Goal: Complete application form

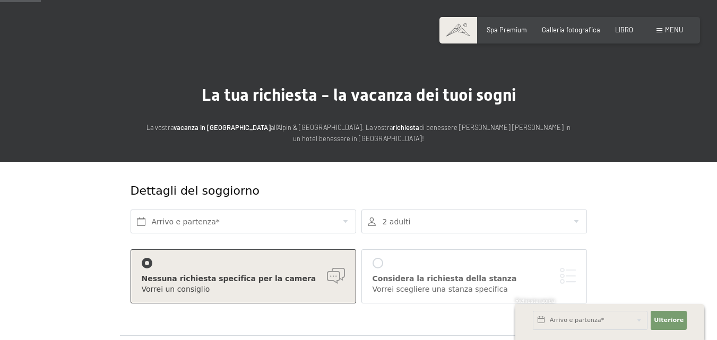
scroll to position [106, 0]
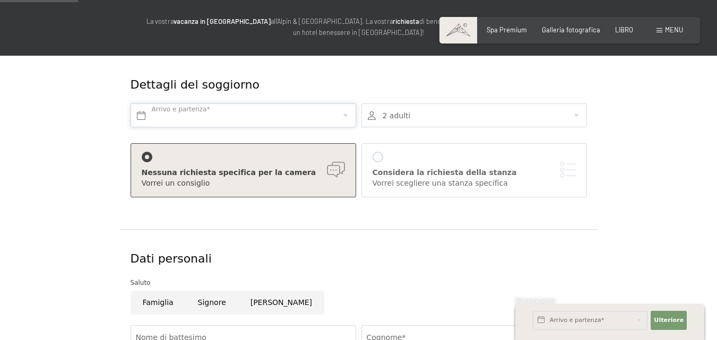
click at [203, 108] on input "text" at bounding box center [244, 115] width 226 height 24
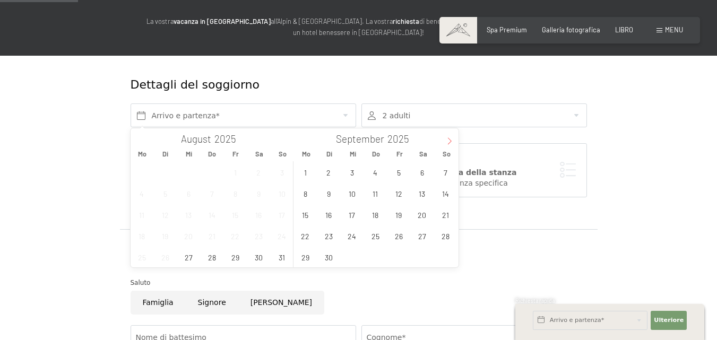
click at [445, 141] on span at bounding box center [450, 137] width 18 height 18
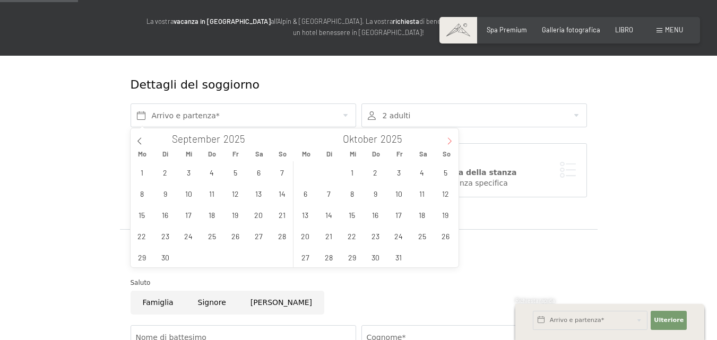
click at [445, 141] on span at bounding box center [450, 137] width 18 height 18
click at [308, 235] on span "22" at bounding box center [305, 236] width 21 height 21
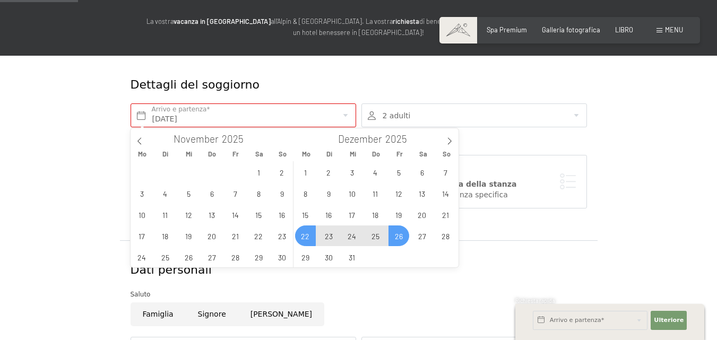
click at [401, 238] on span "26" at bounding box center [398, 236] width 21 height 21
type input "[DATE] - [DATE]"
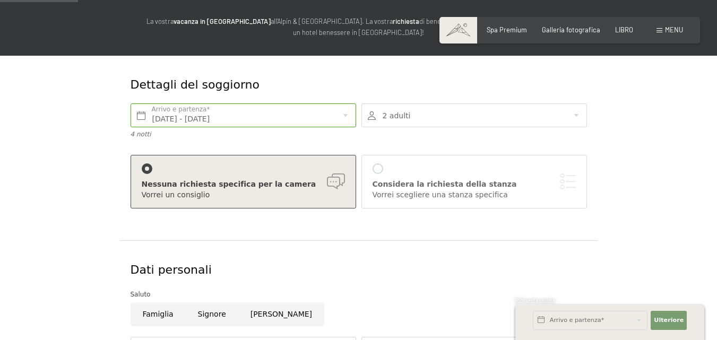
click at [456, 124] on div at bounding box center [474, 115] width 226 height 24
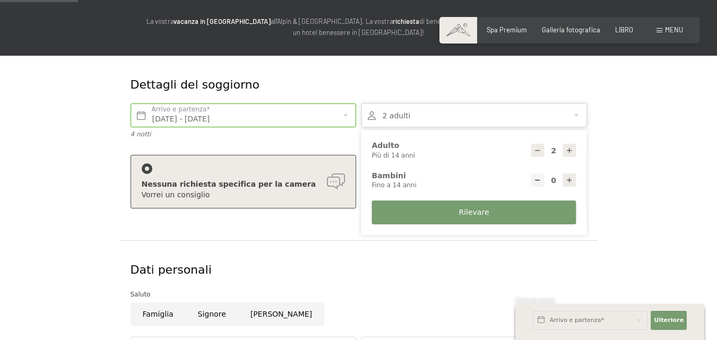
click at [567, 181] on icon at bounding box center [569, 180] width 7 height 7
type input "1"
select select
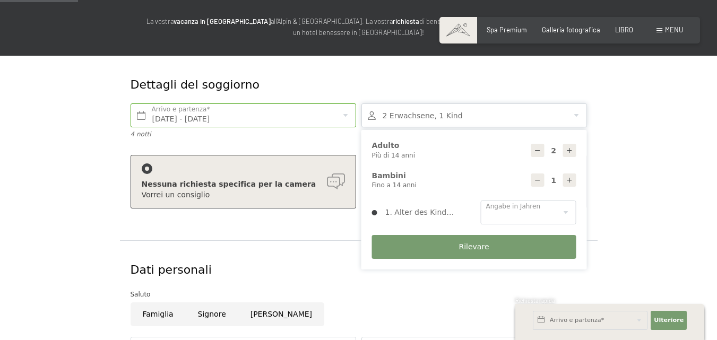
click at [567, 181] on icon at bounding box center [569, 180] width 7 height 7
type input "2"
select select
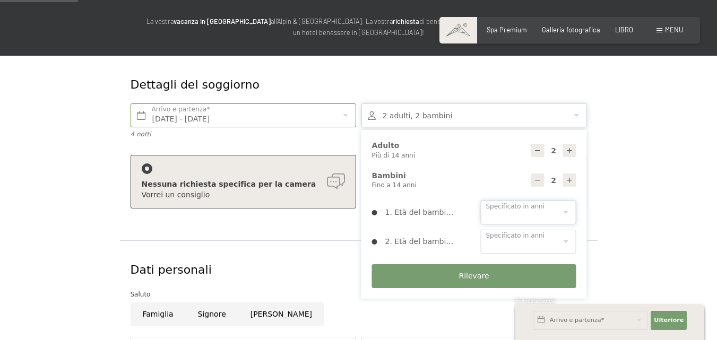
click at [536, 213] on select "0 1 2 3 4 5 6 7 8 9 10 11 12 13 14" at bounding box center [529, 213] width 96 height 24
select select "3"
click at [481, 201] on select "0 1 2 3 4 5 6 7 8 9 10 11 12 13 14" at bounding box center [529, 213] width 96 height 24
click at [518, 233] on select "0 1 2 3 4 5 6 7 8 9 10 11 12 13 14" at bounding box center [529, 242] width 96 height 24
select select "5"
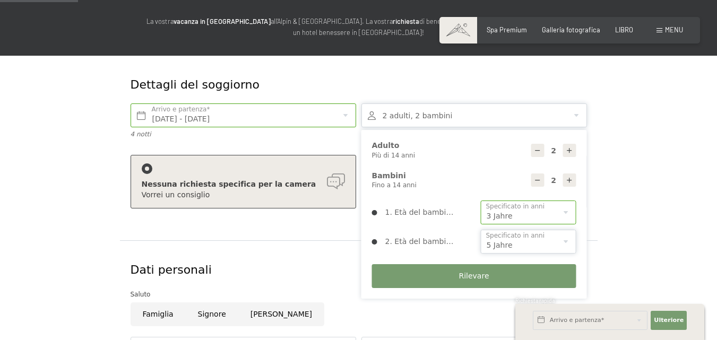
click at [481, 230] on select "0 1 2 3 4 5 6 7 8 9 10 11 12 13 14" at bounding box center [529, 242] width 96 height 24
click at [431, 281] on button "Rilevare" at bounding box center [474, 276] width 204 height 24
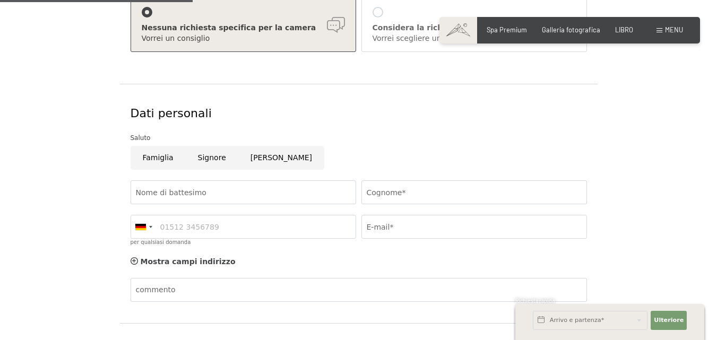
scroll to position [265, 0]
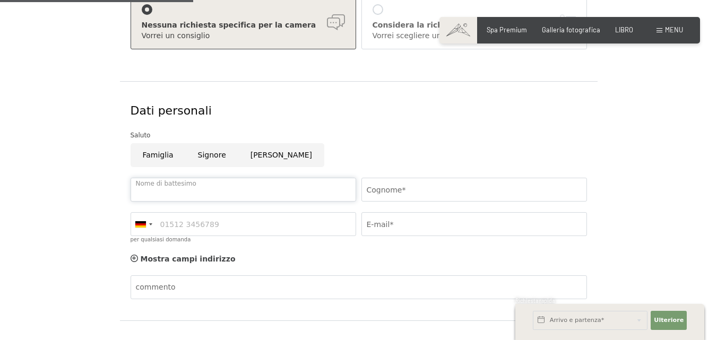
click at [167, 195] on input "Nome di battesimo" at bounding box center [244, 190] width 226 height 24
type input "ANNALISA"
click at [379, 185] on input "Cognome*" at bounding box center [474, 190] width 226 height 24
type input "[PERSON_NAME]"
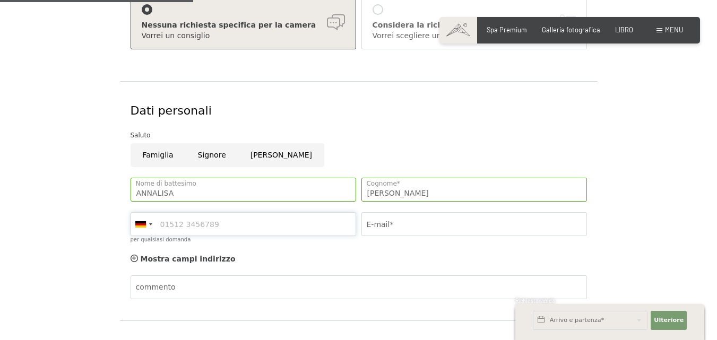
click at [213, 227] on input "per qualsiasi domanda" at bounding box center [244, 224] width 226 height 24
click at [145, 224] on div at bounding box center [140, 224] width 11 height 6
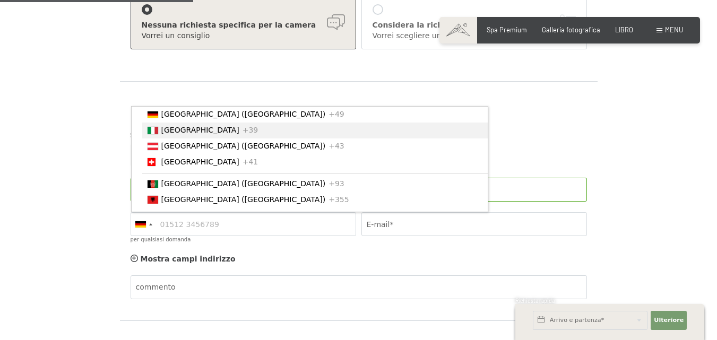
click at [161, 134] on font "[GEOGRAPHIC_DATA]" at bounding box center [200, 130] width 78 height 8
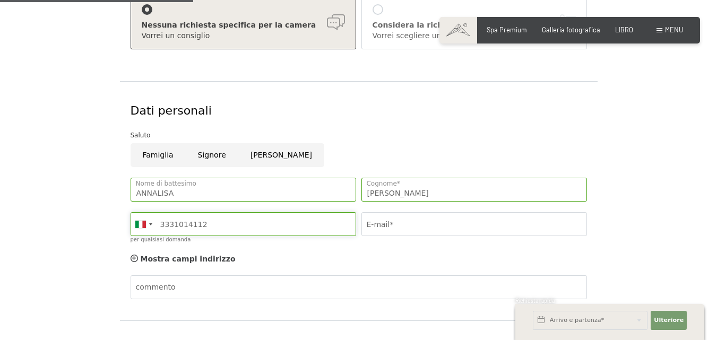
type input "3331014112"
click at [405, 230] on input "E-mail*" at bounding box center [474, 224] width 226 height 24
type input "n"
type input "[EMAIL_ADDRESS][DOMAIN_NAME]"
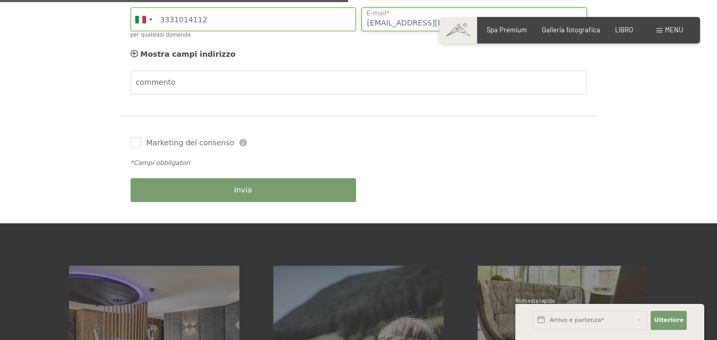
scroll to position [478, 0]
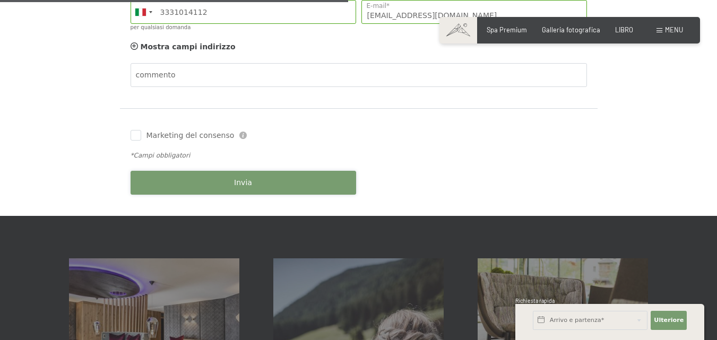
click at [239, 191] on button "Invia" at bounding box center [244, 183] width 226 height 24
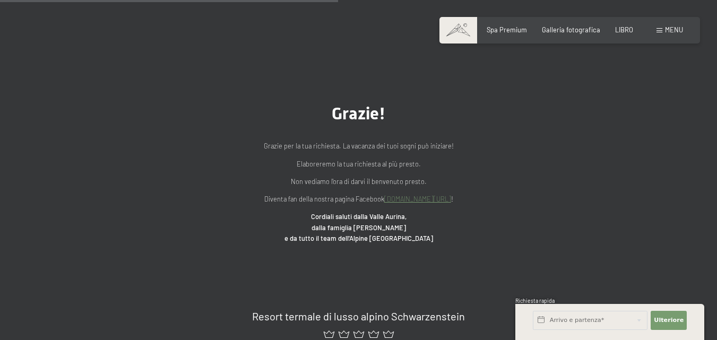
scroll to position [297, 0]
